Goal: Task Accomplishment & Management: Use online tool/utility

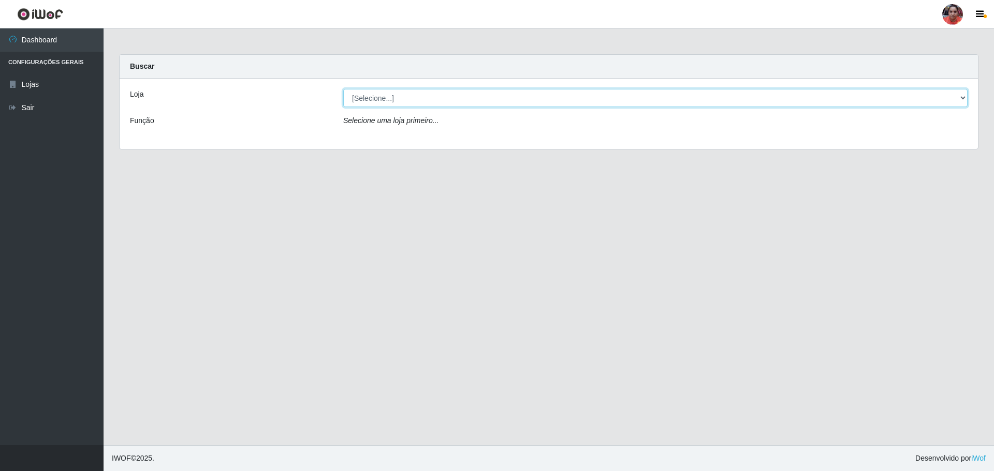
click at [675, 95] on select "[Selecione...] Mar Vermelho - Loja 05" at bounding box center [655, 98] width 624 height 18
select select "252"
click at [343, 89] on select "[Selecione...] Mar Vermelho - Loja 05" at bounding box center [655, 98] width 624 height 18
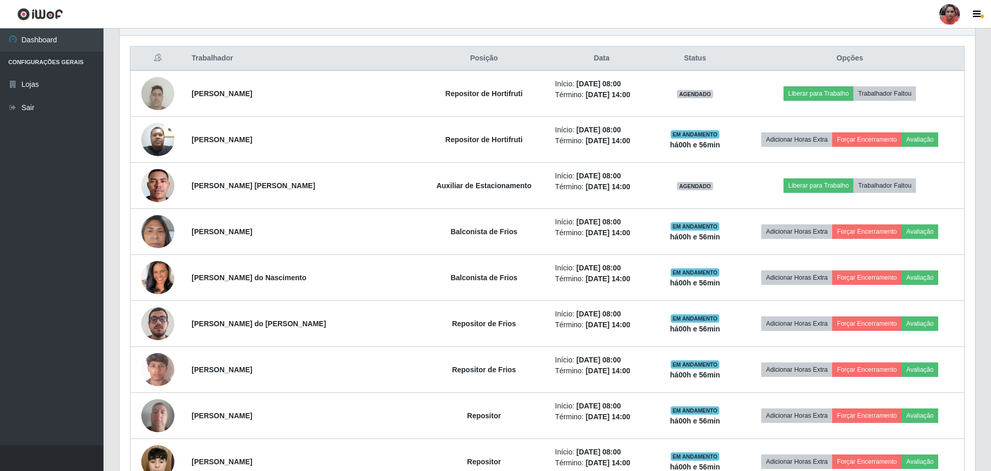
scroll to position [362, 0]
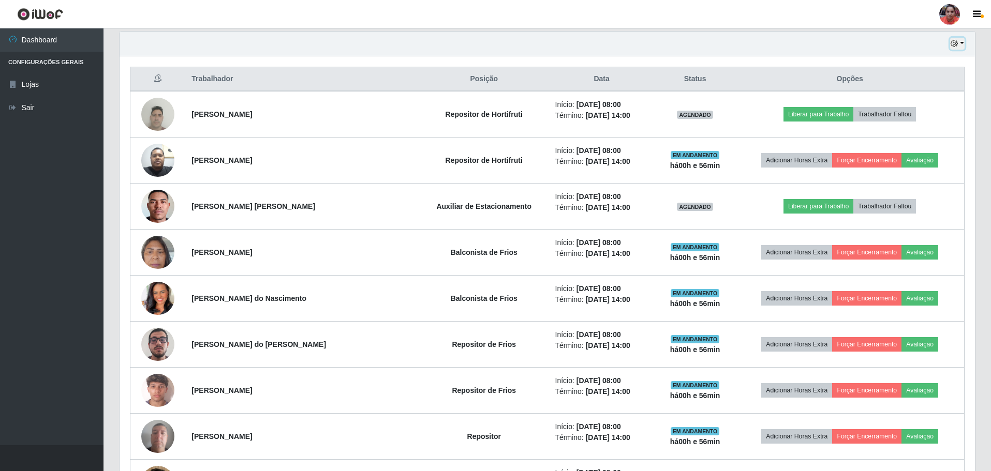
click at [963, 44] on button "button" at bounding box center [957, 44] width 14 height 12
click at [917, 103] on button "3 dias" at bounding box center [923, 106] width 82 height 22
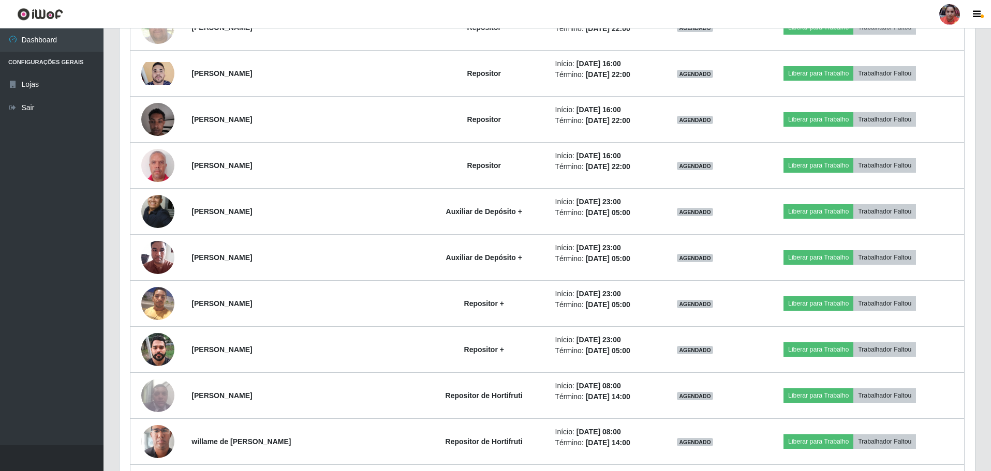
scroll to position [2898, 0]
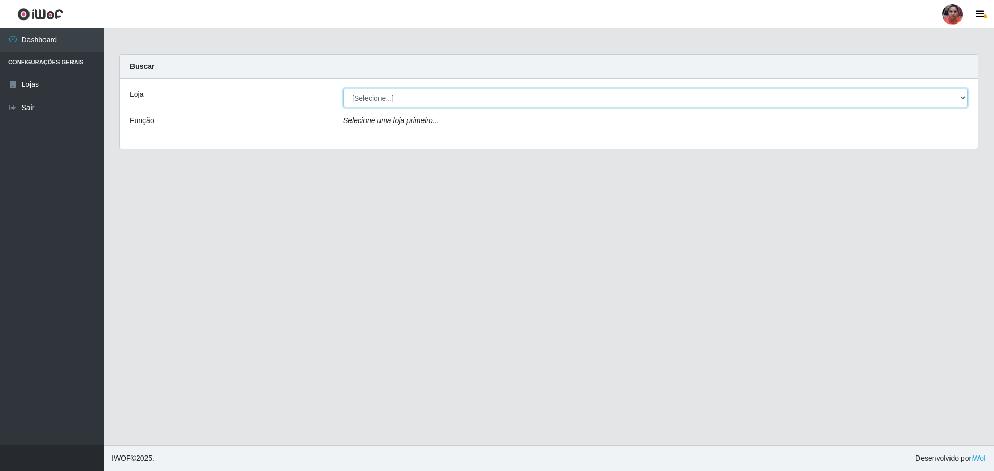
click at [358, 99] on select "[Selecione...] Mar Vermelho - Loja 05" at bounding box center [655, 98] width 624 height 18
select select "252"
click at [343, 89] on select "[Selecione...] Mar Vermelho - Loja 05" at bounding box center [655, 98] width 624 height 18
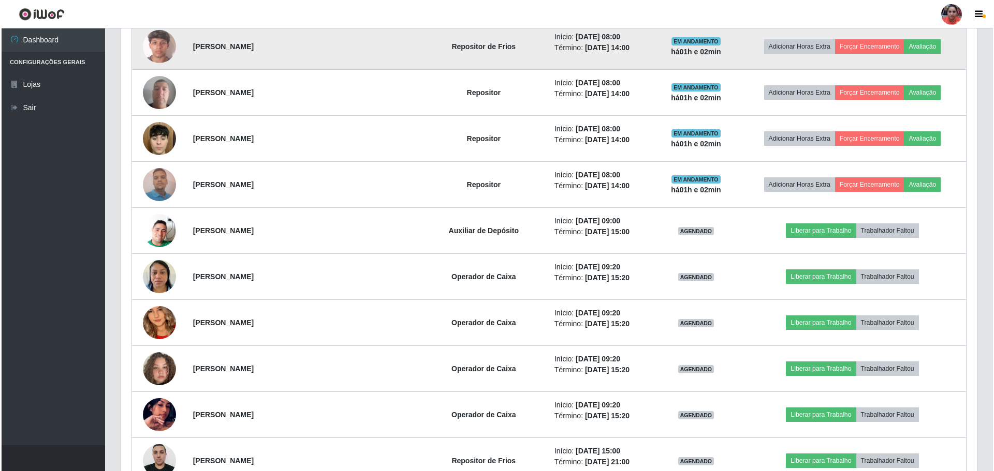
scroll to position [724, 0]
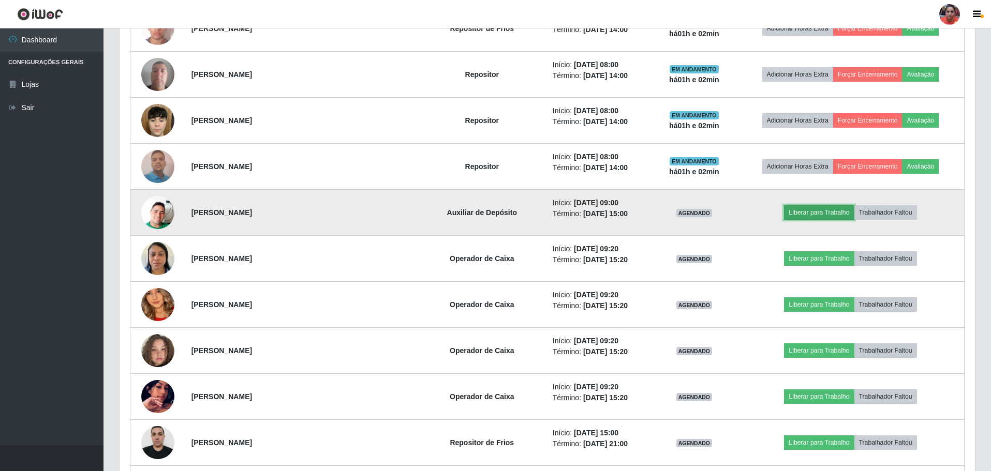
click at [806, 212] on button "Liberar para Trabalho" at bounding box center [819, 212] width 70 height 14
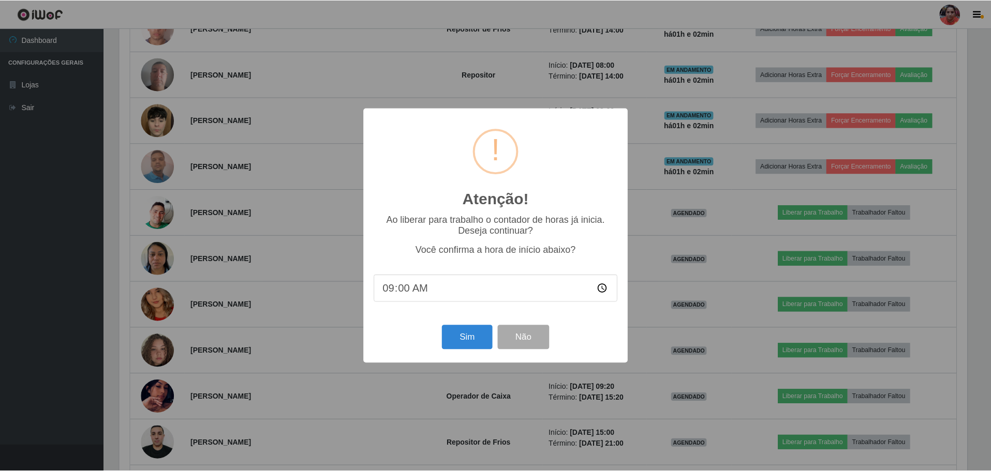
scroll to position [215, 850]
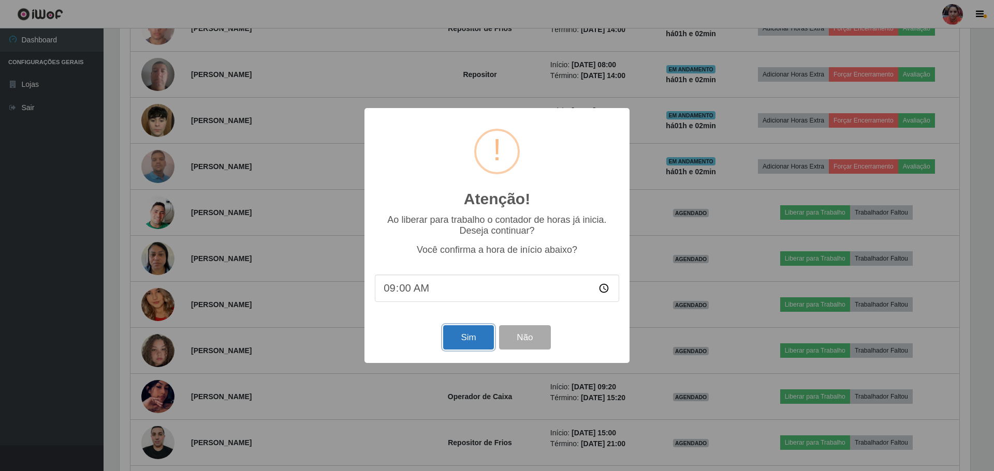
click at [472, 344] on button "Sim" at bounding box center [468, 337] width 50 height 24
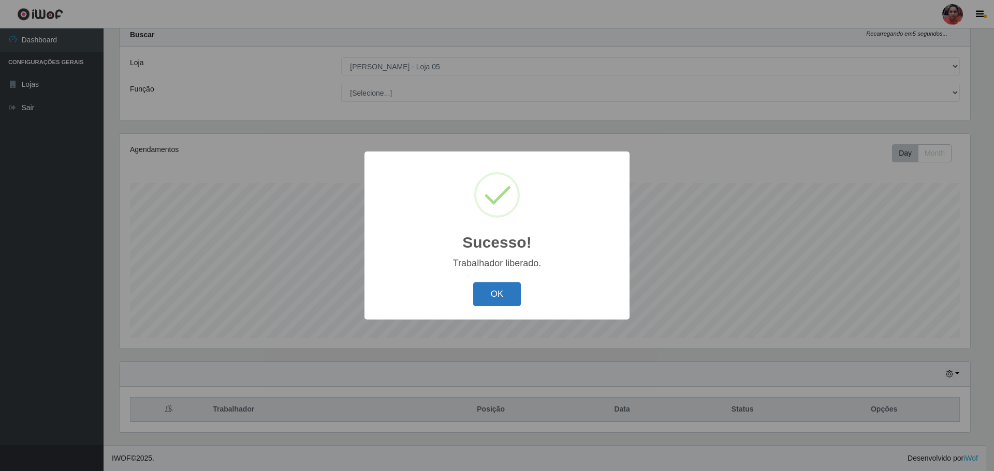
click at [502, 305] on button "OK" at bounding box center [497, 295] width 48 height 24
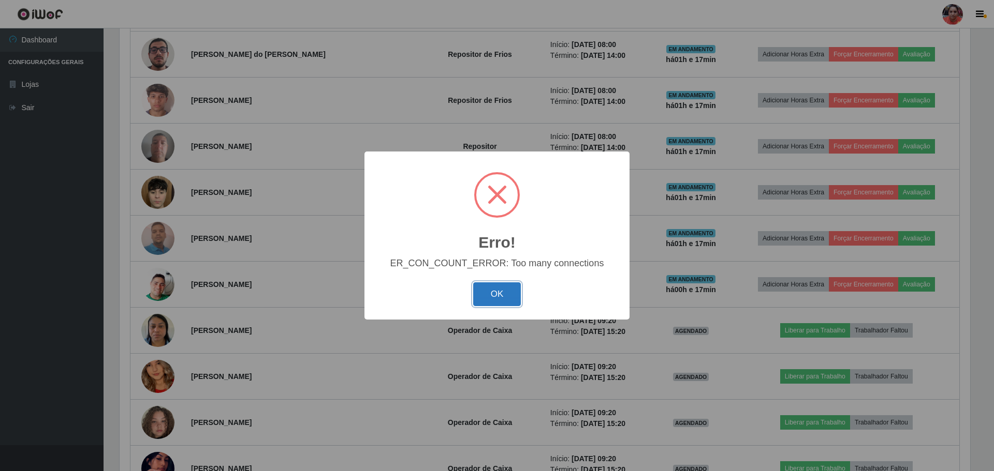
click at [515, 289] on button "OK" at bounding box center [497, 295] width 48 height 24
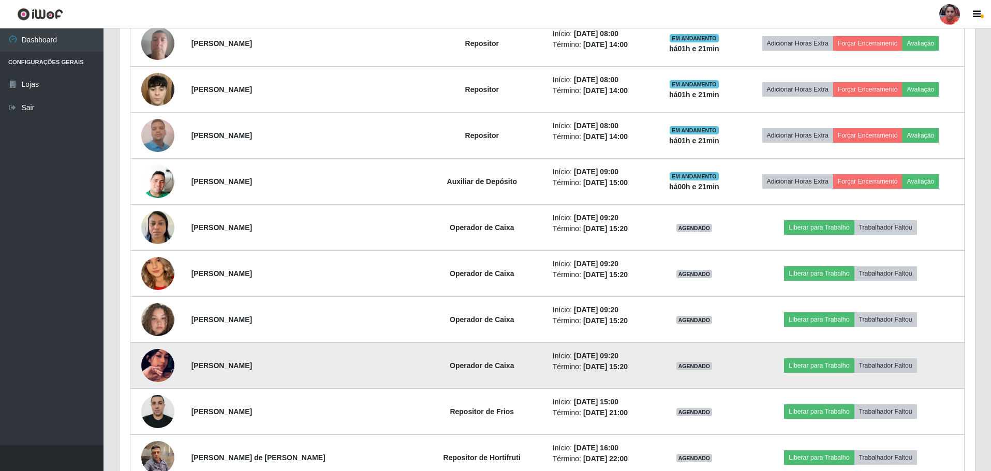
scroll to position [756, 0]
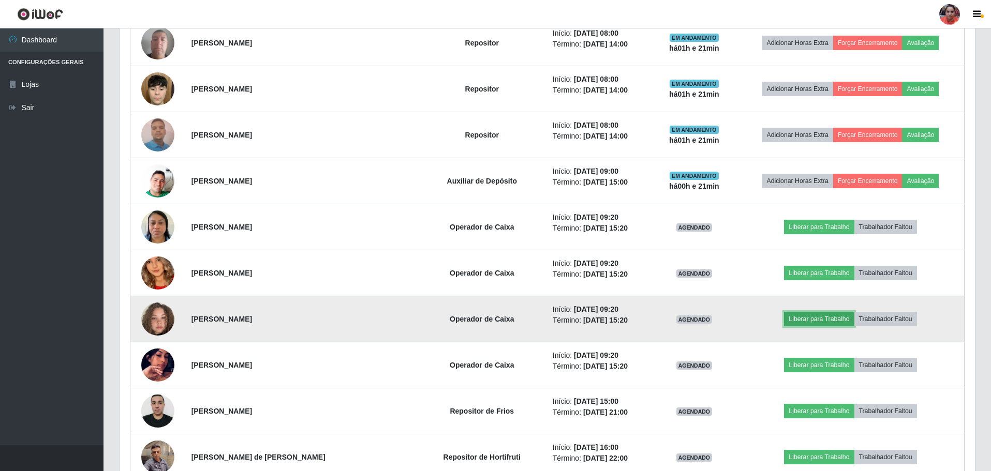
click at [798, 320] on button "Liberar para Trabalho" at bounding box center [819, 319] width 70 height 14
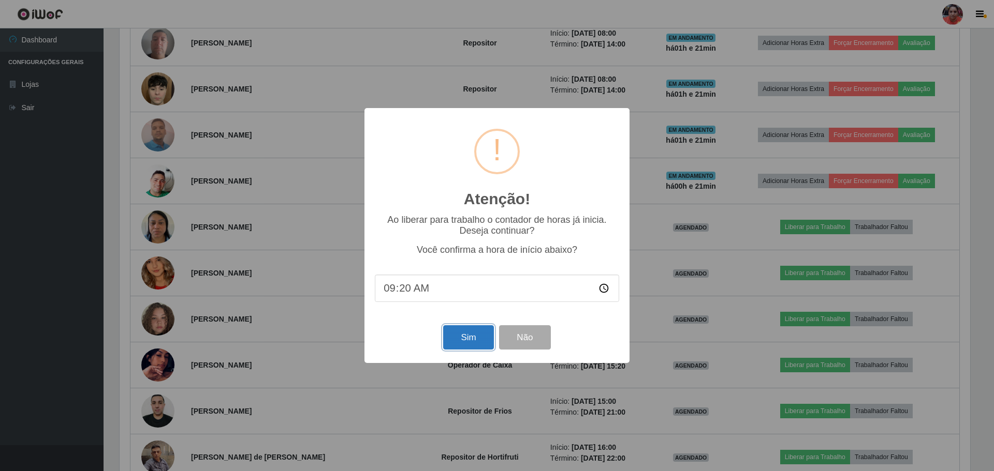
click at [465, 337] on button "Sim" at bounding box center [468, 337] width 50 height 24
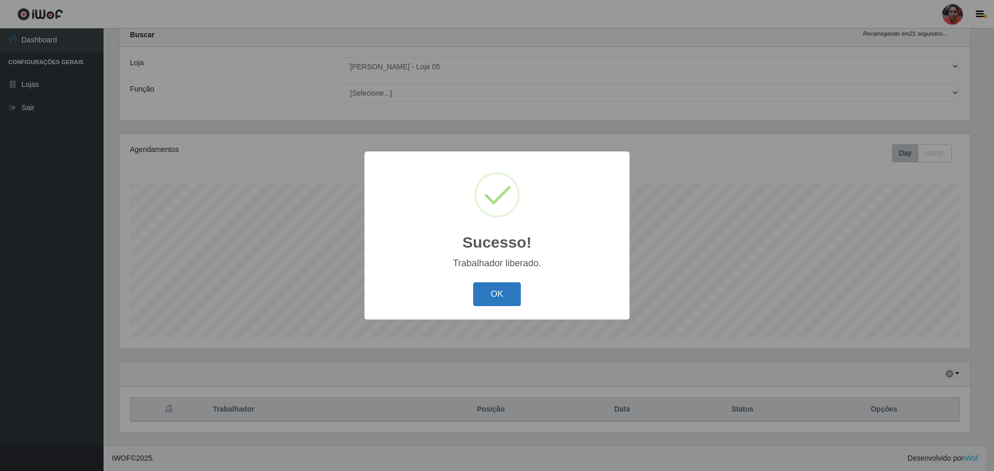
click at [482, 290] on button "OK" at bounding box center [497, 295] width 48 height 24
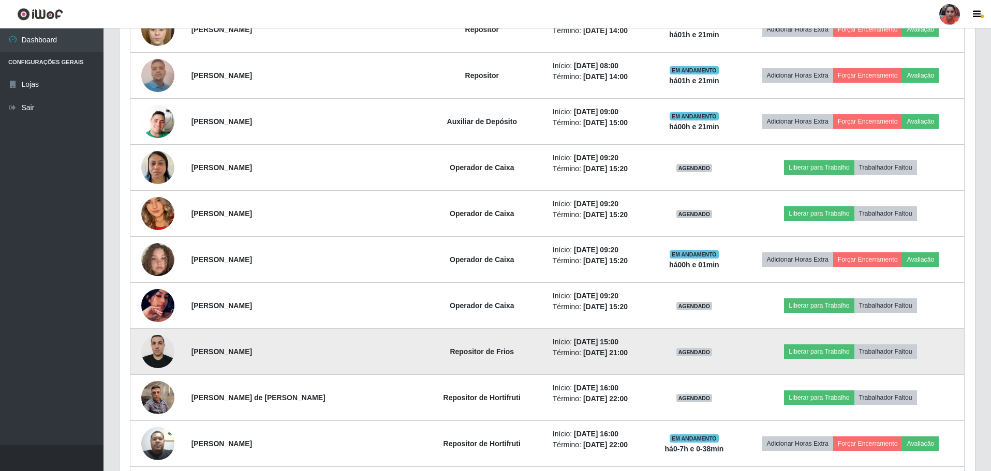
scroll to position [860, 0]
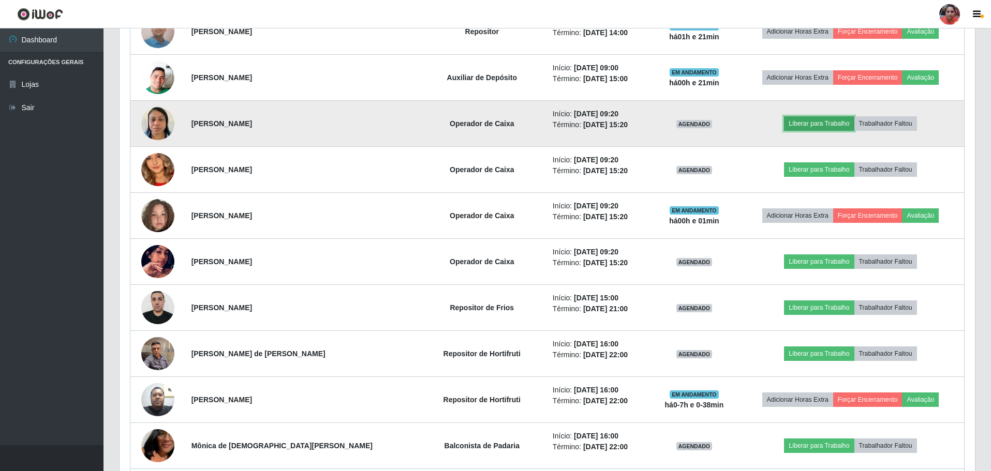
click at [785, 126] on button "Liberar para Trabalho" at bounding box center [819, 123] width 70 height 14
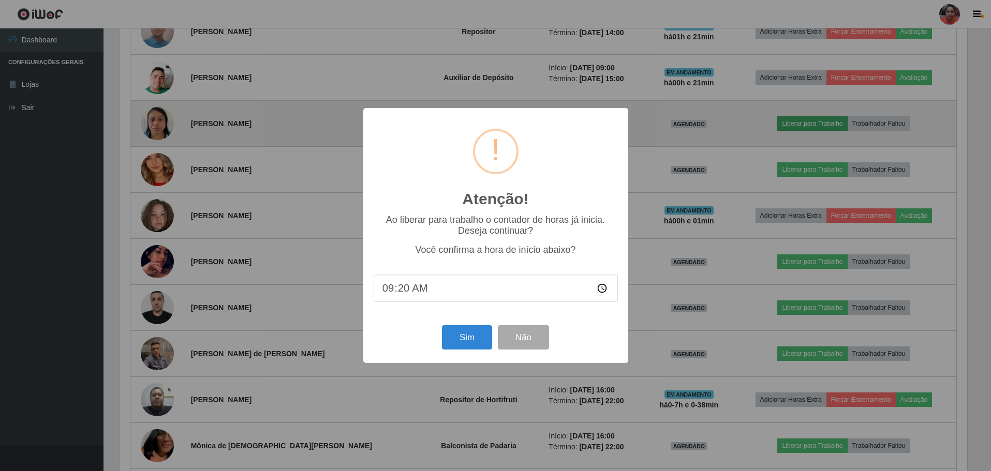
scroll to position [215, 850]
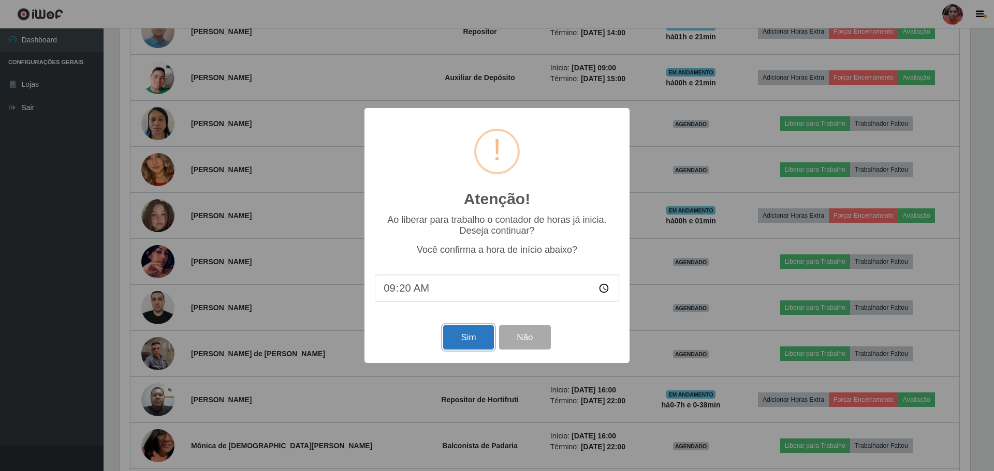
click at [448, 340] on button "Sim" at bounding box center [468, 337] width 50 height 24
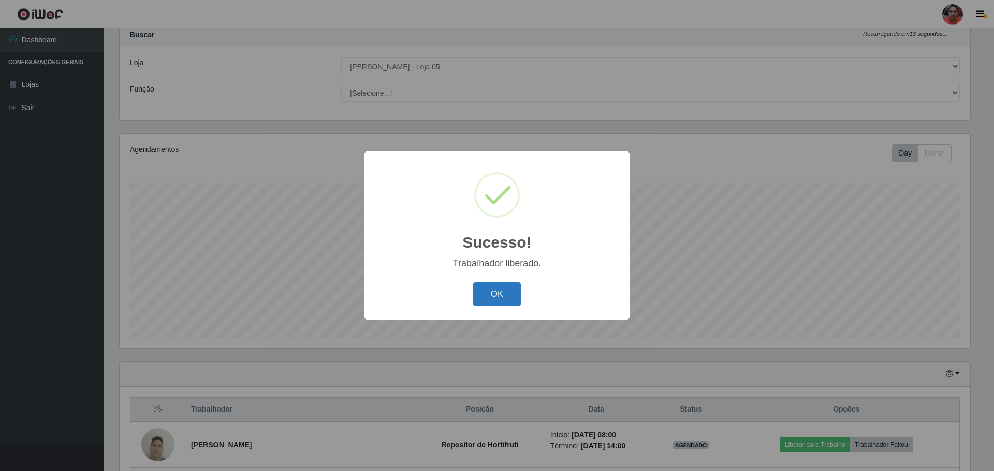
click at [489, 298] on button "OK" at bounding box center [497, 295] width 48 height 24
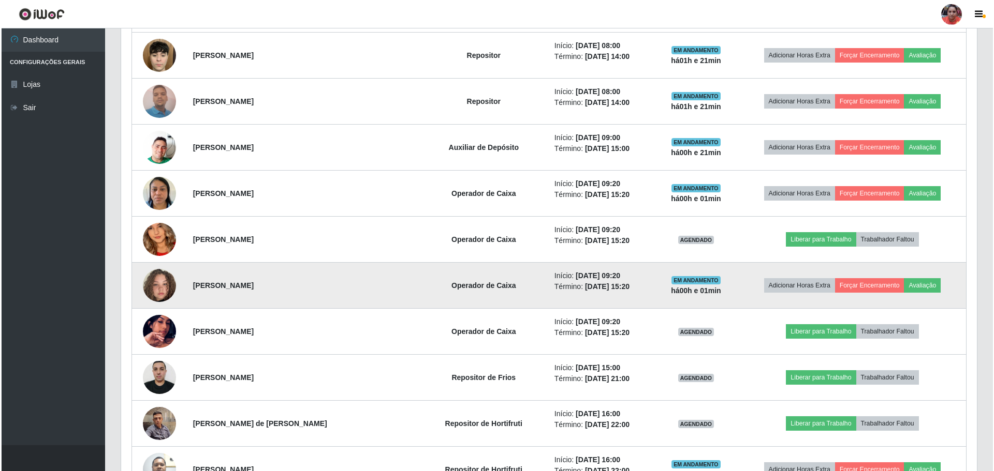
scroll to position [808, 0]
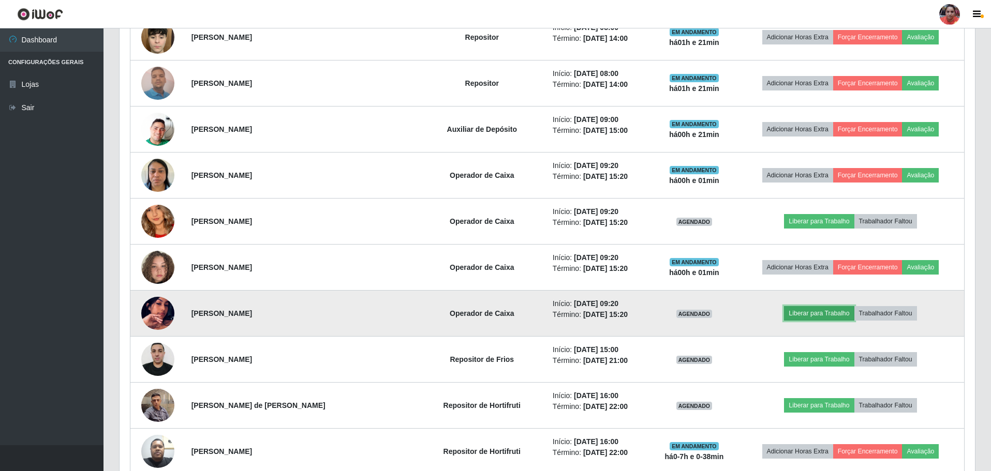
click at [790, 318] on button "Liberar para Trabalho" at bounding box center [819, 313] width 70 height 14
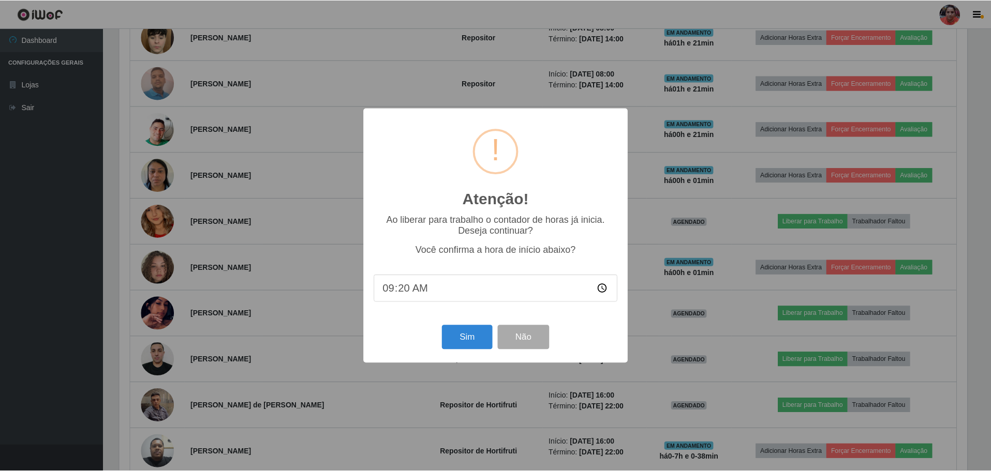
scroll to position [215, 850]
click at [487, 334] on button "Sim" at bounding box center [468, 337] width 50 height 24
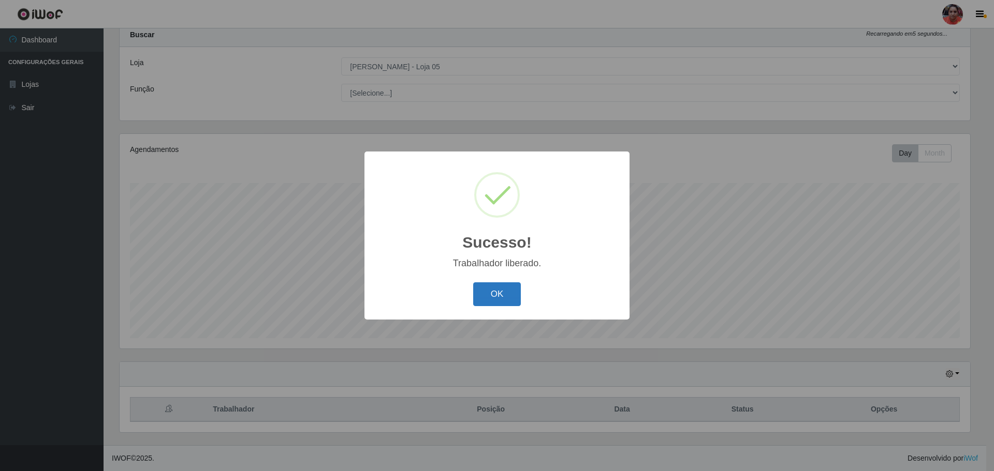
click at [494, 299] on button "OK" at bounding box center [497, 295] width 48 height 24
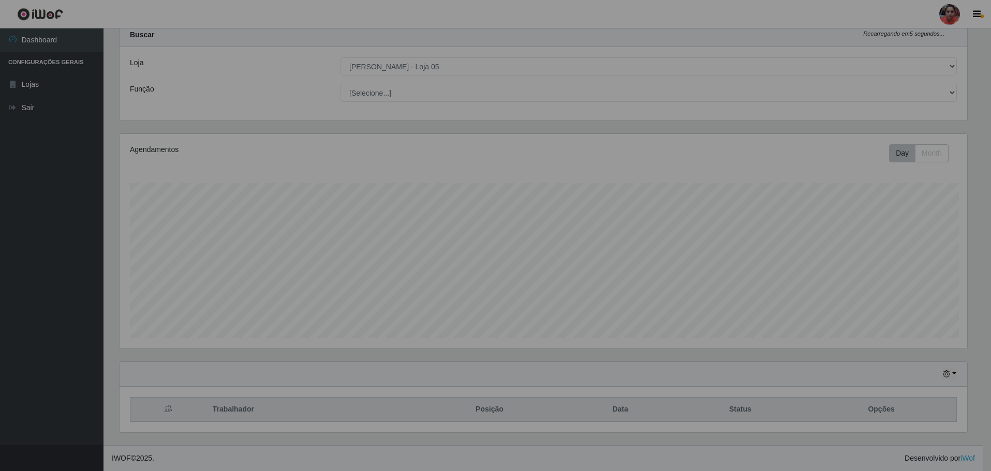
scroll to position [0, 0]
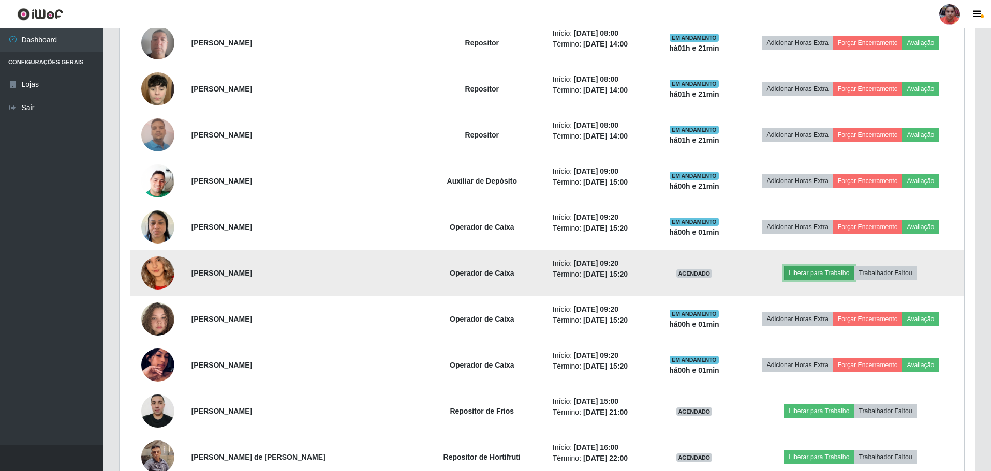
click at [798, 269] on button "Liberar para Trabalho" at bounding box center [819, 273] width 70 height 14
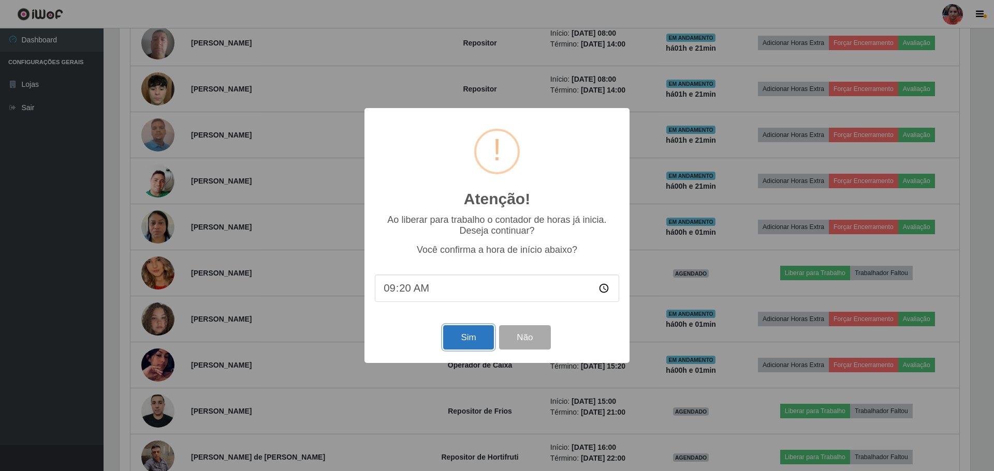
click at [469, 331] on button "Sim" at bounding box center [468, 337] width 50 height 24
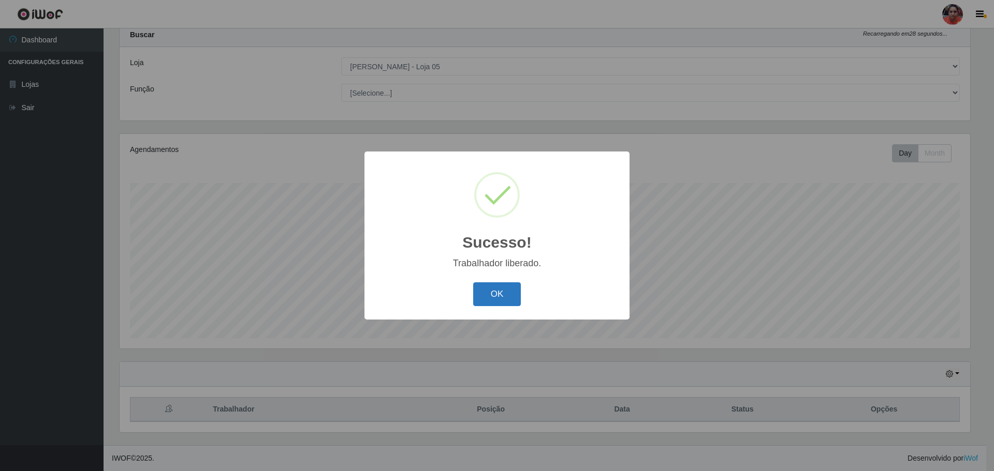
click at [504, 292] on button "OK" at bounding box center [497, 295] width 48 height 24
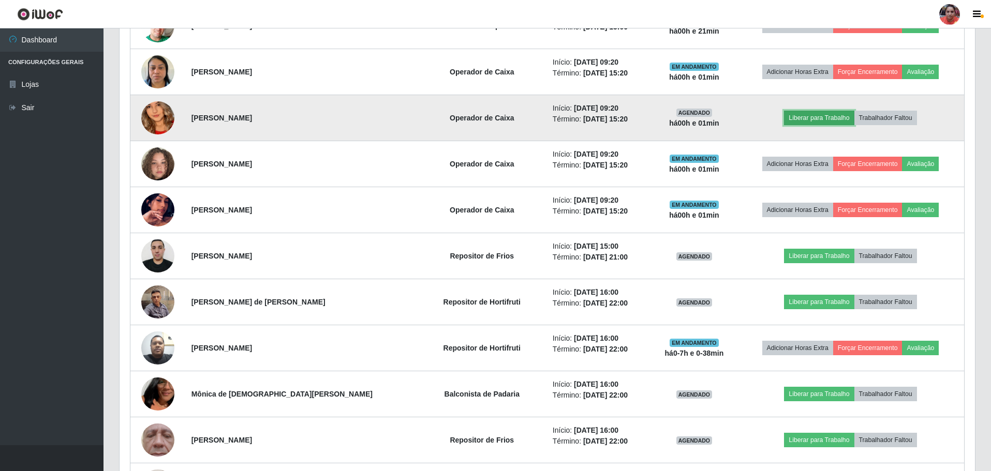
click at [793, 116] on button "Liberar para Trabalho" at bounding box center [819, 118] width 70 height 14
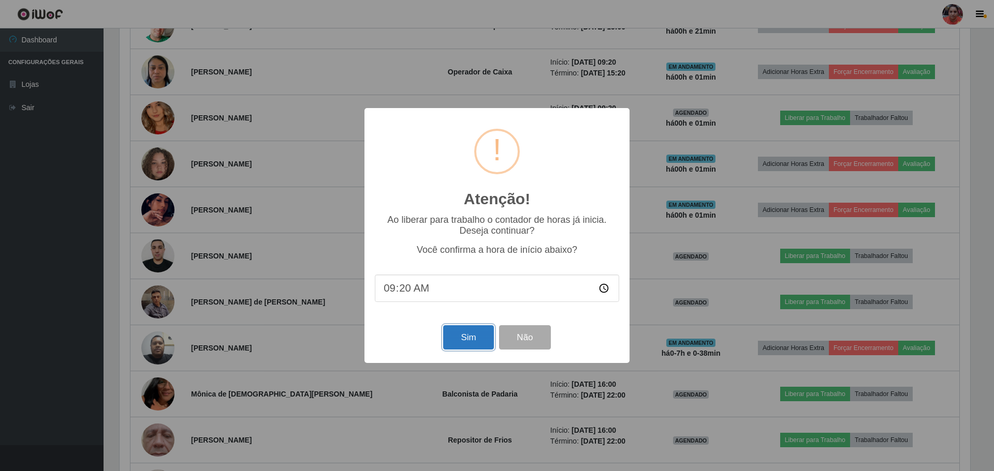
click at [479, 337] on button "Sim" at bounding box center [468, 337] width 50 height 24
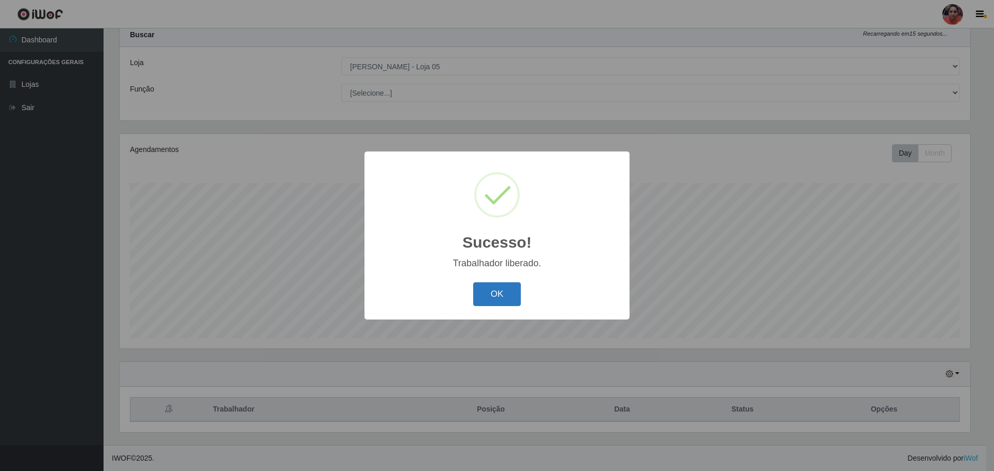
click at [501, 290] on button "OK" at bounding box center [497, 295] width 48 height 24
